Goal: Task Accomplishment & Management: Manage account settings

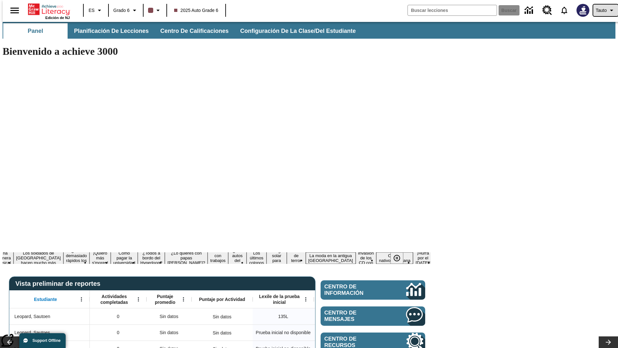
click at [602, 10] on span "Tauto" at bounding box center [601, 10] width 11 height 7
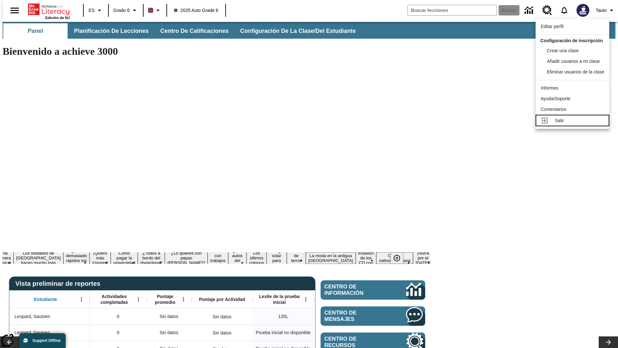
click at [574, 124] on div "Salir" at bounding box center [579, 120] width 49 height 7
